Goal: Information Seeking & Learning: Learn about a topic

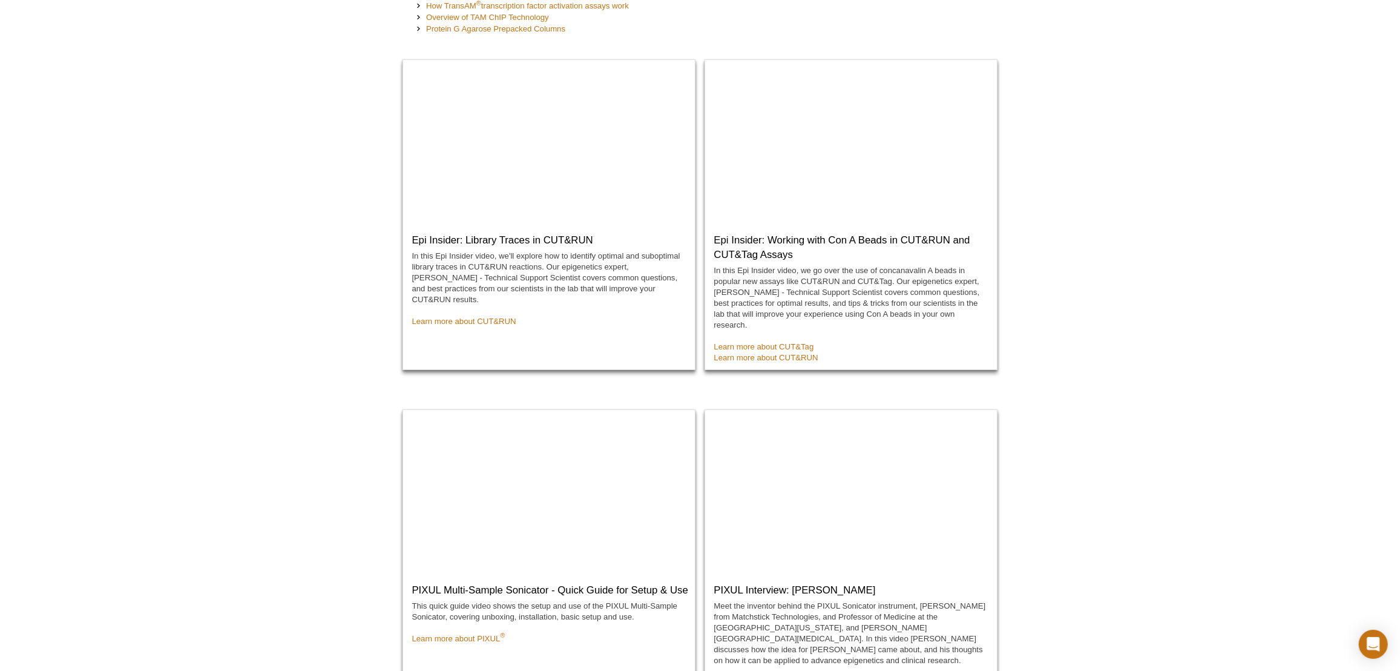
scroll to position [550, 0]
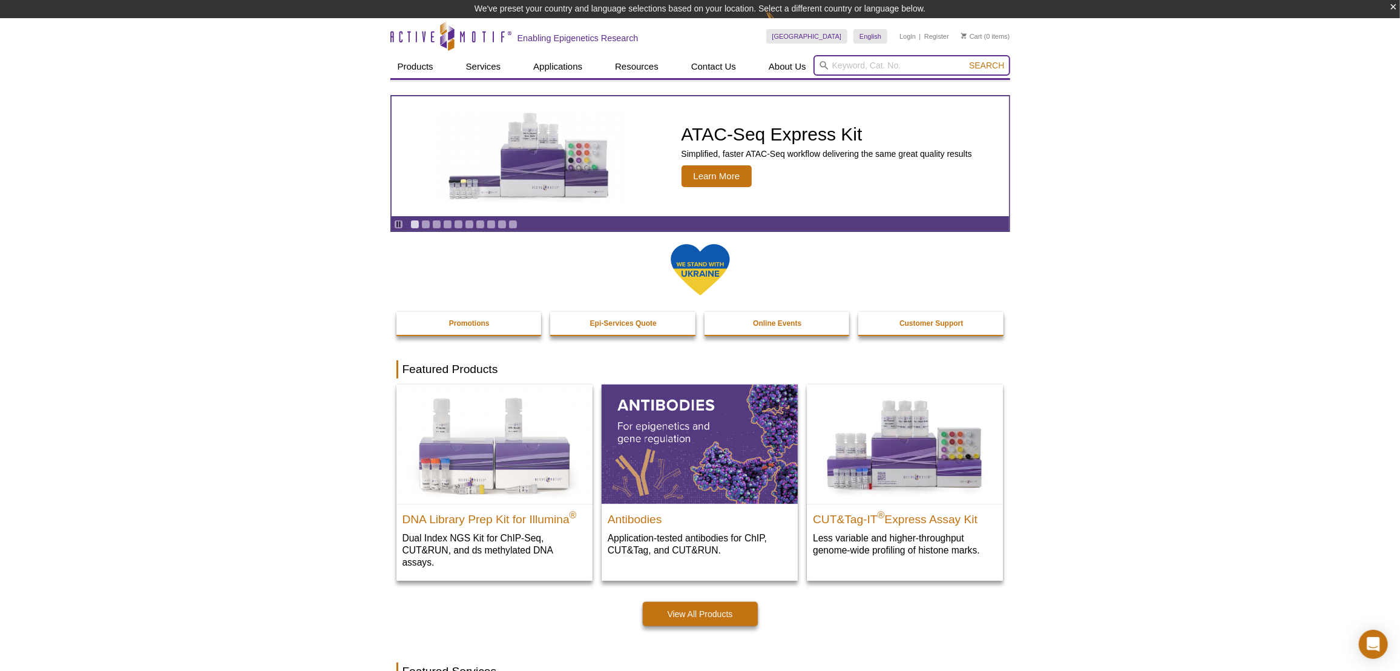
click at [900, 62] on input "search" at bounding box center [911, 65] width 197 height 21
paste input "39134"
type input "39134"
click at [965, 60] on button "Search" at bounding box center [986, 65] width 42 height 11
